Goal: Transaction & Acquisition: Purchase product/service

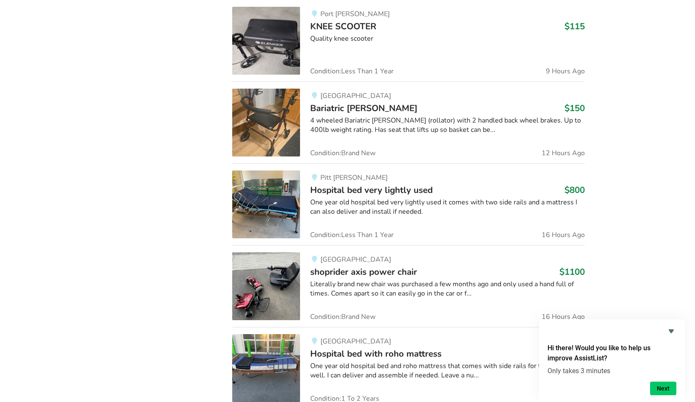
scroll to position [763, 0]
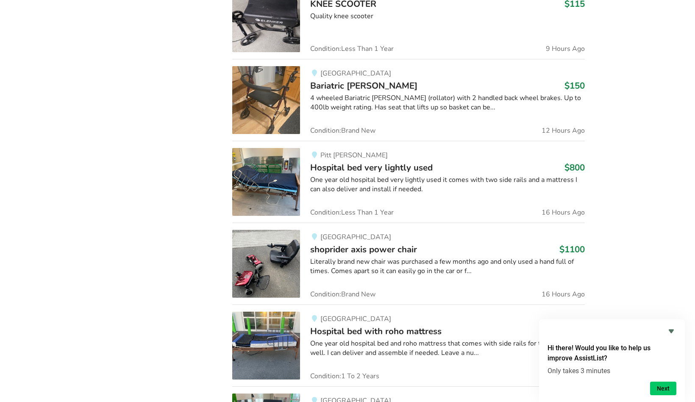
click at [355, 247] on span "shoprider axis power chair" at bounding box center [363, 249] width 107 height 12
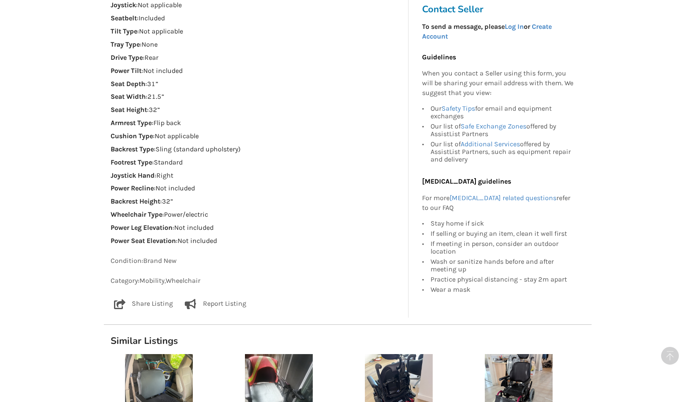
scroll to position [719, 0]
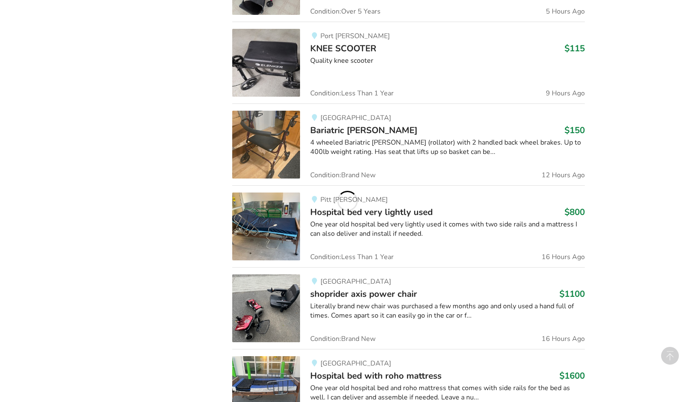
scroll to position [763, 0]
